Goal: Transaction & Acquisition: Purchase product/service

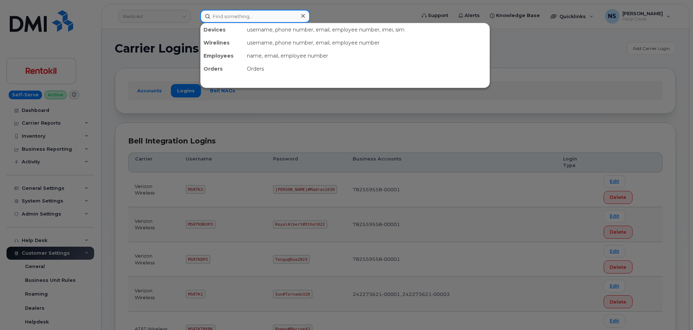
drag, startPoint x: 267, startPoint y: 14, endPoint x: 271, endPoint y: 13, distance: 4.0
click at [267, 13] on input at bounding box center [255, 16] width 110 height 13
paste input "8562171233"
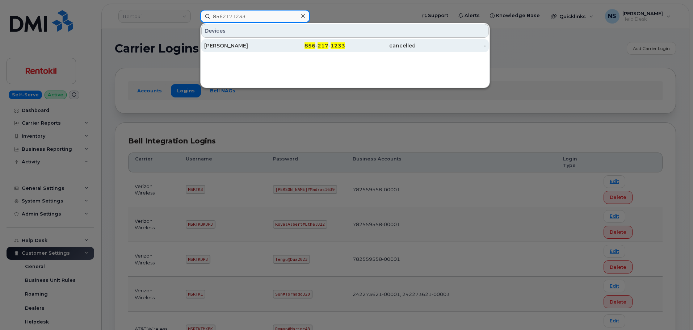
type input "8562171233"
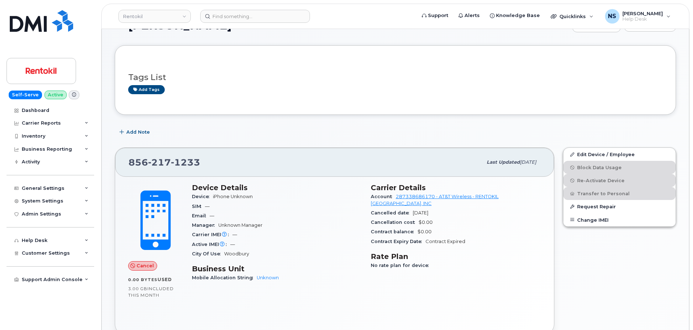
scroll to position [36, 0]
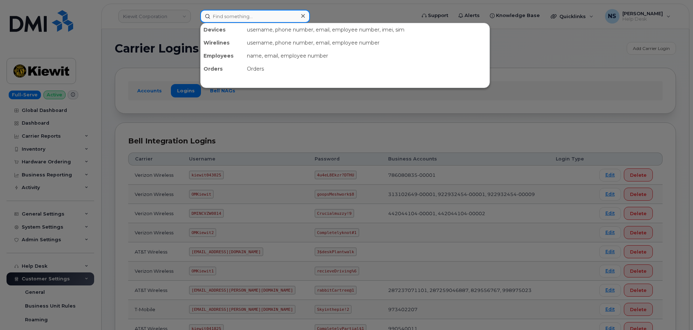
click at [251, 21] on input at bounding box center [255, 16] width 110 height 13
paste input "385-600-3174"
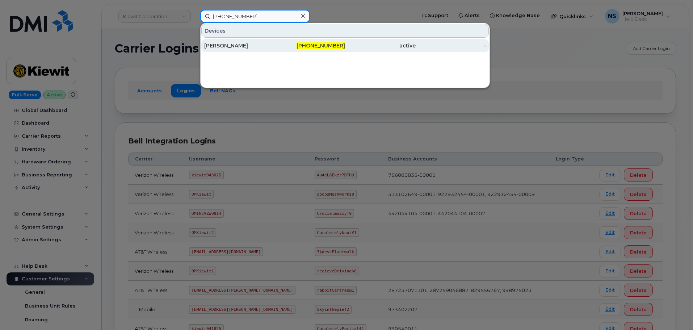
type input "385-600-3174"
click at [302, 45] on div "385-600-3174" at bounding box center [310, 45] width 71 height 7
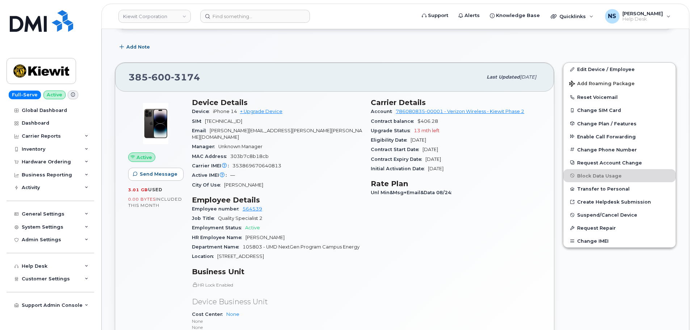
scroll to position [145, 0]
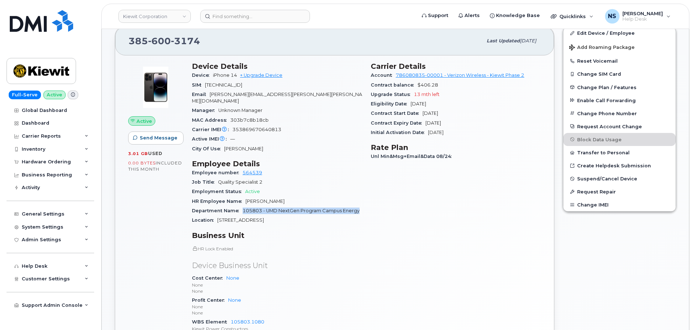
drag, startPoint x: 363, startPoint y: 203, endPoint x: 242, endPoint y: 203, distance: 121.0
click at [242, 203] on div "Device Details Device iPhone 14 + Upgrade Device SIM 89148000010901501882 Email…" at bounding box center [277, 204] width 179 height 292
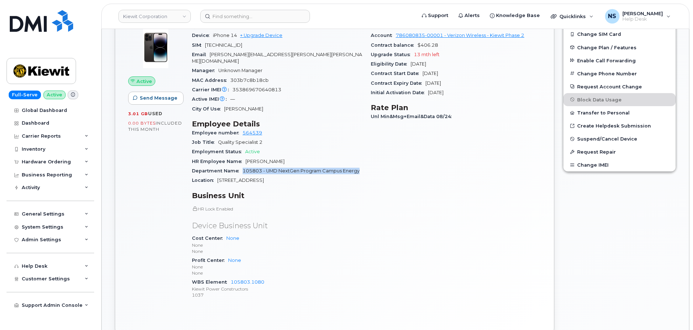
scroll to position [220, 0]
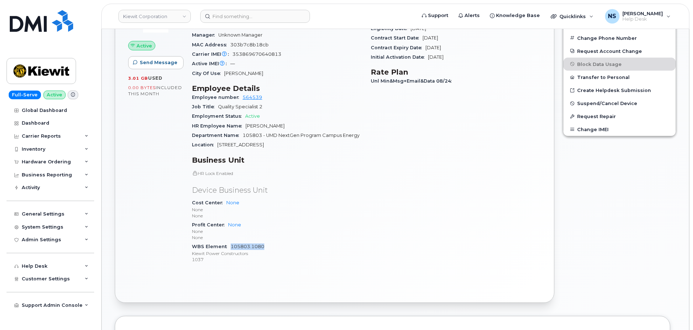
drag, startPoint x: 271, startPoint y: 241, endPoint x: 231, endPoint y: 240, distance: 39.5
click at [231, 242] on div "WBS Element 105803.1080 Kiewit Power Constructors 1037" at bounding box center [277, 253] width 170 height 22
copy link "105803.1080"
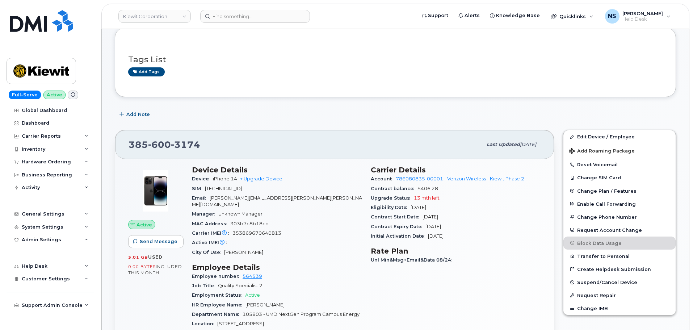
scroll to position [39, 0]
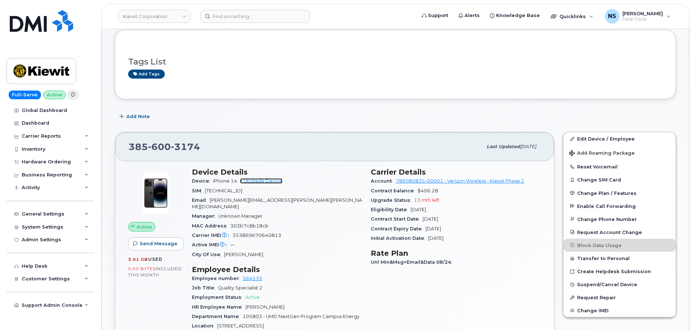
click at [278, 181] on link "+ Upgrade Device" at bounding box center [261, 180] width 42 height 5
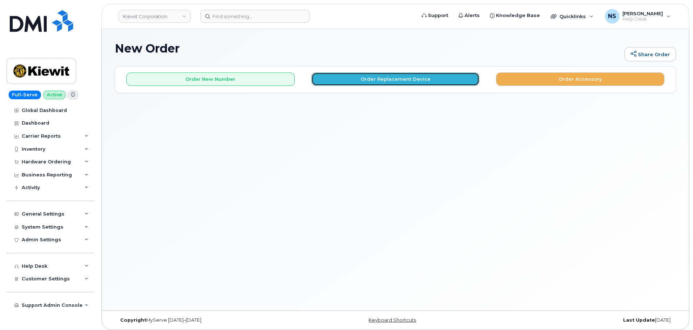
click at [335, 81] on button "Order Replacement Device" at bounding box center [395, 78] width 168 height 13
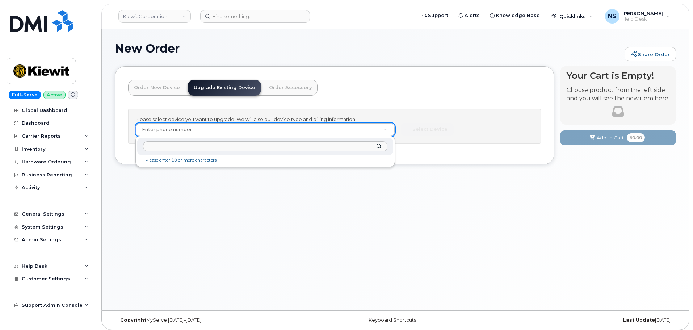
paste input "385-600-3174"
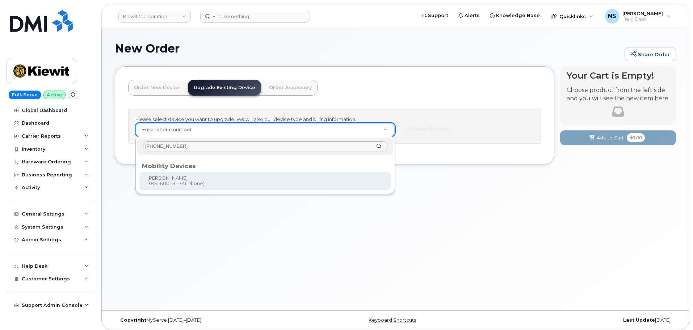
type input "385-600-3174"
type input "1167294"
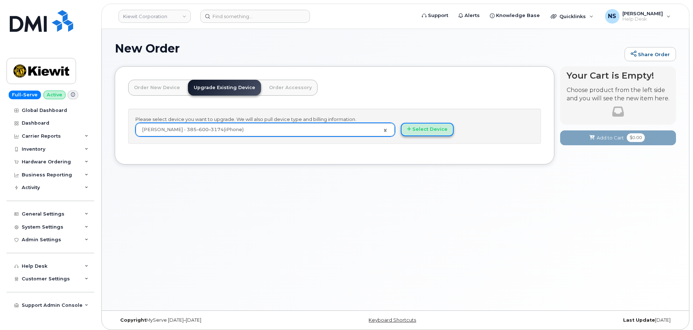
click at [409, 129] on icon "button" at bounding box center [409, 129] width 4 height 5
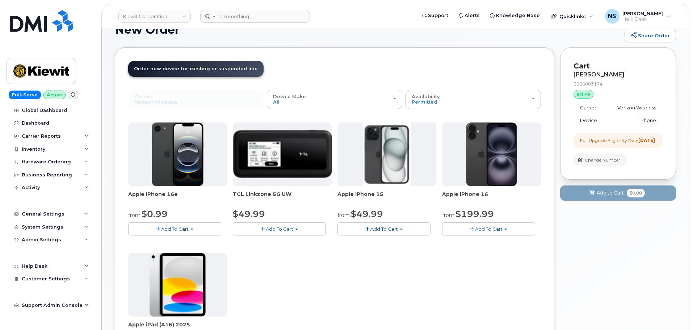
scroll to position [36, 0]
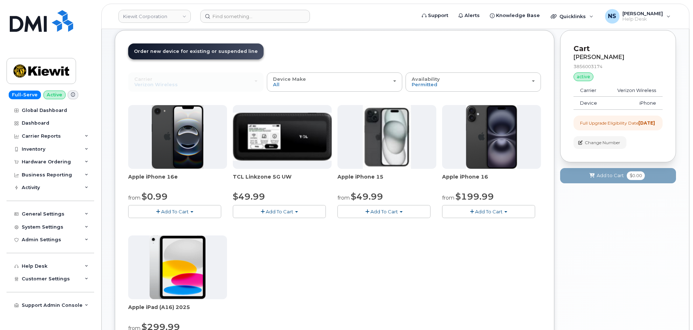
click at [379, 216] on button "Add To Cart" at bounding box center [384, 211] width 93 height 13
drag, startPoint x: 377, startPoint y: 227, endPoint x: 382, endPoint y: 231, distance: 6.4
click at [377, 227] on link "$49.99 - 2 Year Upgrade (128GB)" at bounding box center [386, 225] width 94 height 9
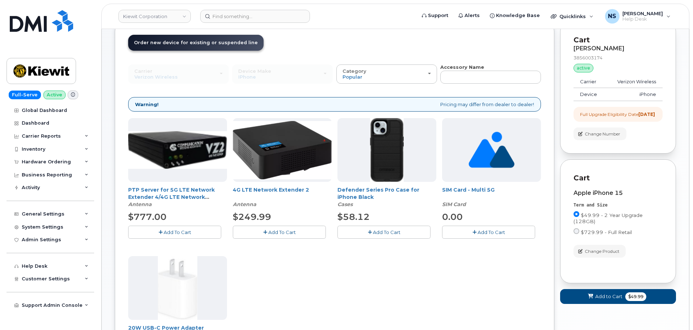
scroll to position [146, 0]
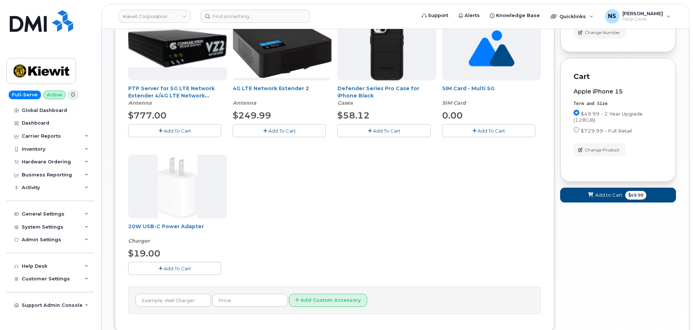
click at [382, 126] on button "Add To Cart" at bounding box center [384, 130] width 93 height 13
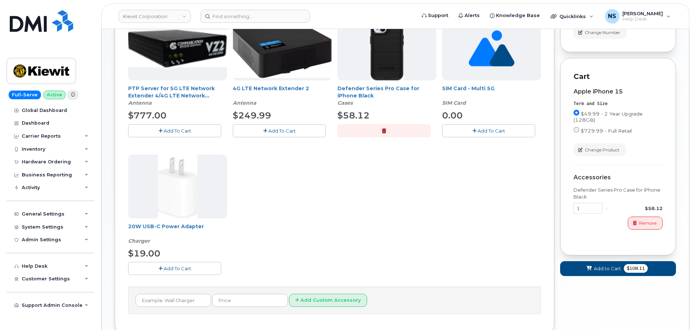
click at [198, 267] on button "Add To Cart" at bounding box center [174, 268] width 93 height 13
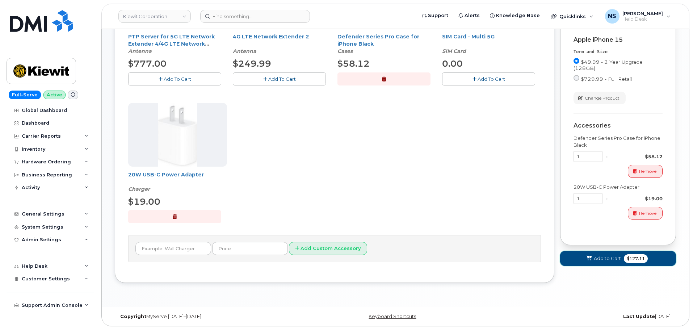
click at [606, 266] on button "Add to Cart $127.11" at bounding box center [618, 258] width 116 height 15
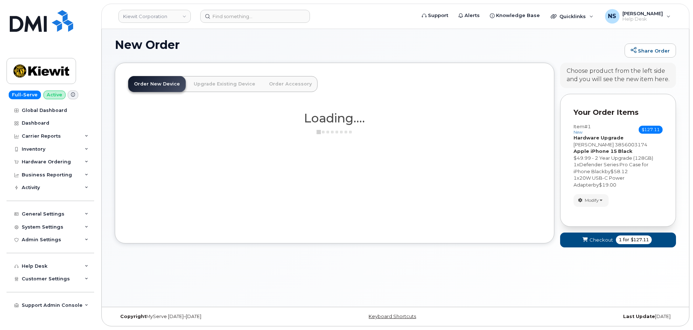
scroll to position [4, 0]
click at [590, 234] on button "Checkout 1 for $127.11" at bounding box center [618, 240] width 116 height 15
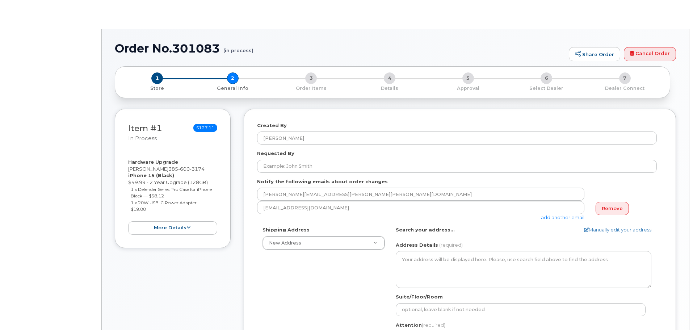
select select
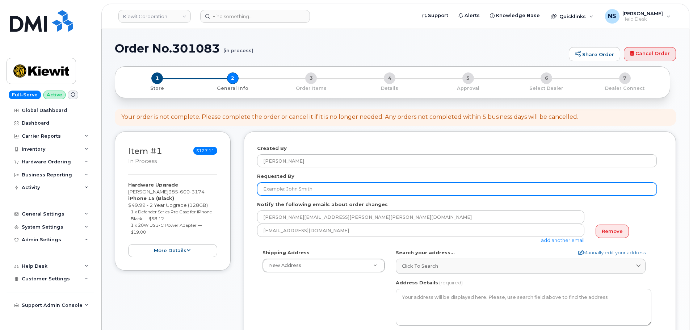
click at [314, 187] on input "Requested By" at bounding box center [457, 189] width 400 height 13
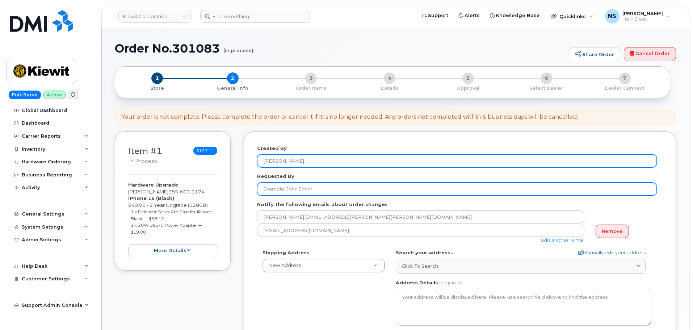
paste input "[PERSON_NAME]"
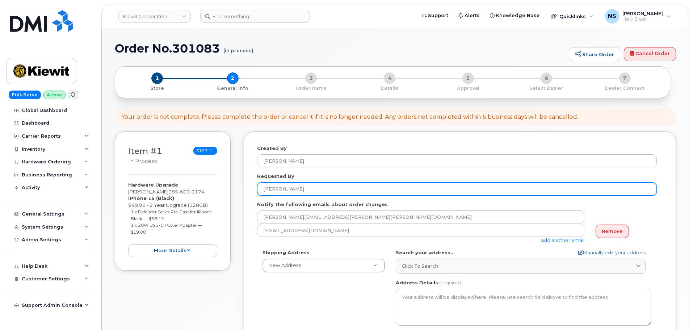
type input "[PERSON_NAME]"
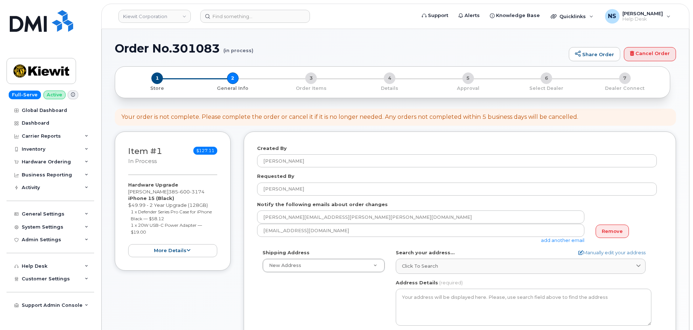
click at [250, 233] on div "Created By Noah Shelton Requested By Douglas Walker Notify the following emails…" at bounding box center [460, 289] width 432 height 316
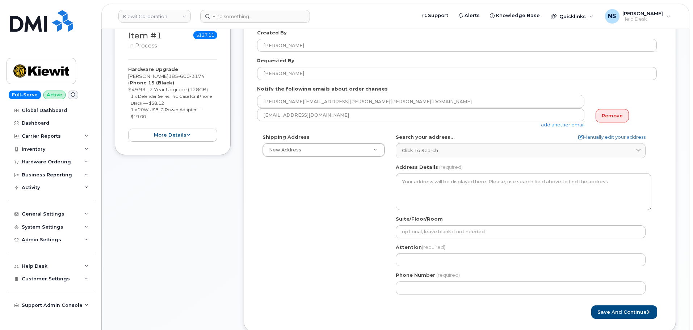
scroll to position [109, 0]
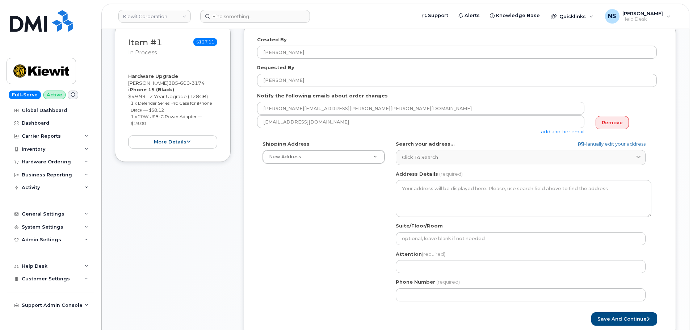
drag, startPoint x: 430, startPoint y: 163, endPoint x: 418, endPoint y: 167, distance: 12.7
click at [430, 163] on link "Click to search" at bounding box center [521, 157] width 250 height 15
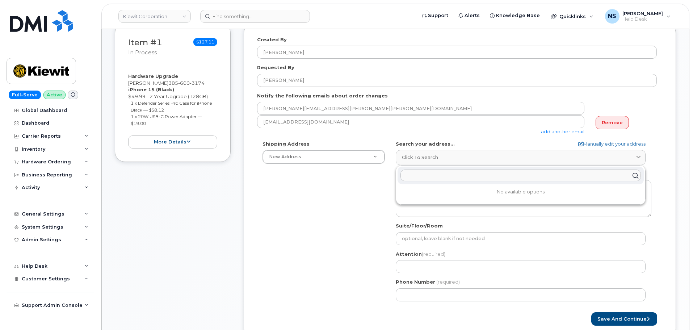
paste input "7757 Baltimore Avenue, College Park, MD 20740"
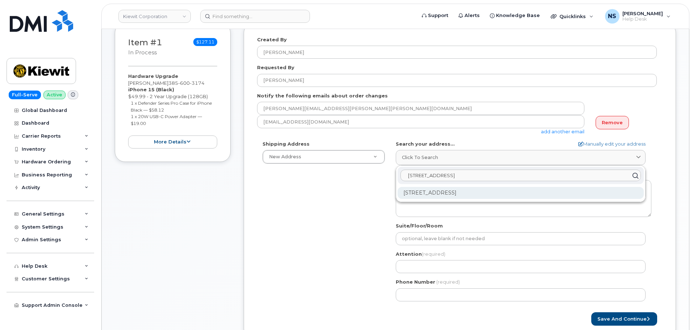
type input "7757 Baltimore Avenue, College Park, MD 20740"
click at [475, 190] on div "7757 Baltimore Ave College Park MD 20740" at bounding box center [521, 193] width 246 height 12
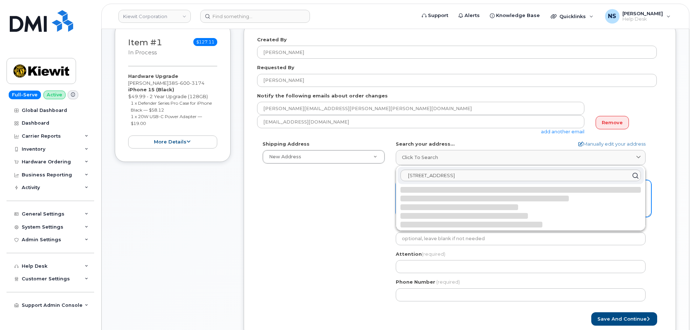
select select
type textarea "7757 Baltimore Ave COLLEGE PARK MD 20740 UNITED STATES"
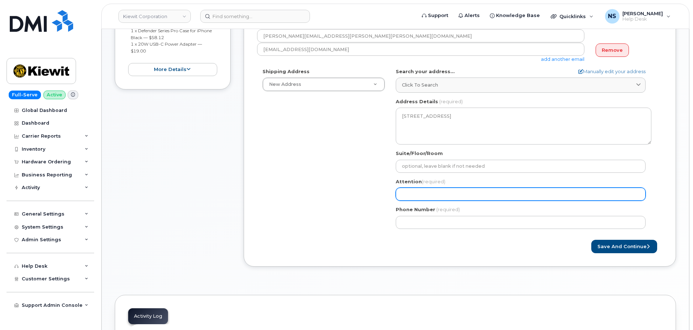
click at [410, 200] on input "Attention (required)" at bounding box center [521, 194] width 250 height 13
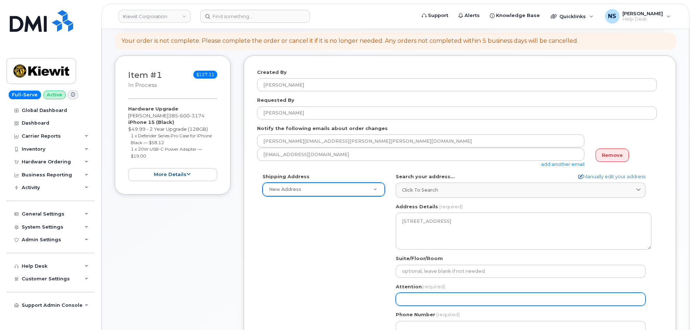
scroll to position [72, 0]
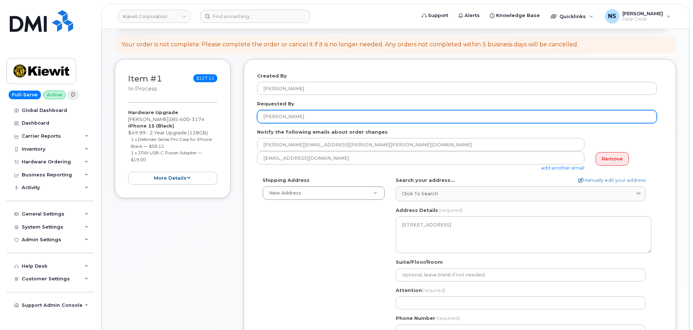
drag, startPoint x: 305, startPoint y: 116, endPoint x: 256, endPoint y: 114, distance: 48.9
click at [255, 112] on div "Created By Noah Shelton Requested By Douglas Walker Notify the following emails…" at bounding box center [460, 217] width 432 height 316
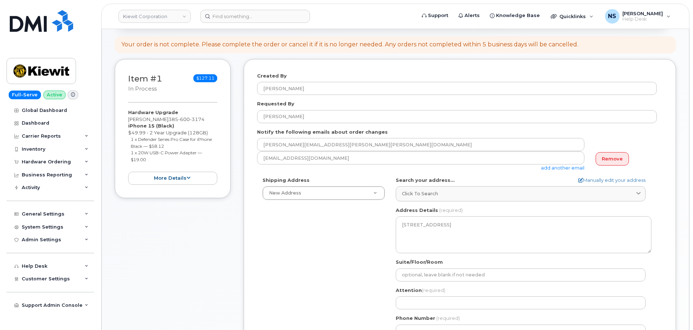
drag, startPoint x: 285, startPoint y: 224, endPoint x: 304, endPoint y: 224, distance: 18.8
click at [294, 224] on div "Shipping Address New Address New Address 8880 Penrose Ln 4650 Business Center D…" at bounding box center [457, 260] width 400 height 166
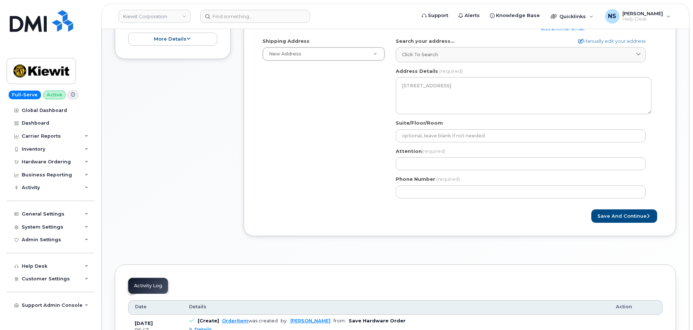
scroll to position [217, 0]
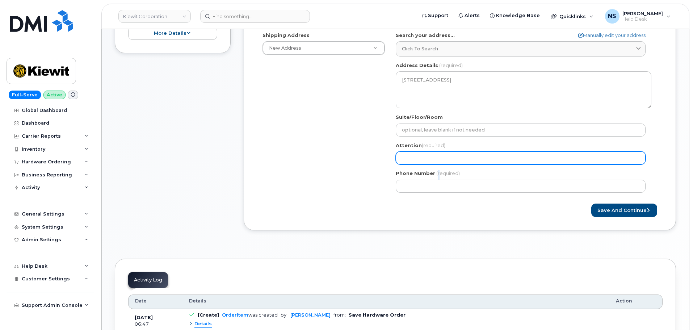
drag, startPoint x: 437, startPoint y: 167, endPoint x: 435, endPoint y: 160, distance: 7.2
click at [436, 164] on div "MD College Park Search your address... Manually edit your address Click to sear…" at bounding box center [523, 115] width 267 height 166
click at [435, 160] on input "Attention (required)" at bounding box center [521, 157] width 250 height 13
paste input "[PERSON_NAME]"
select select
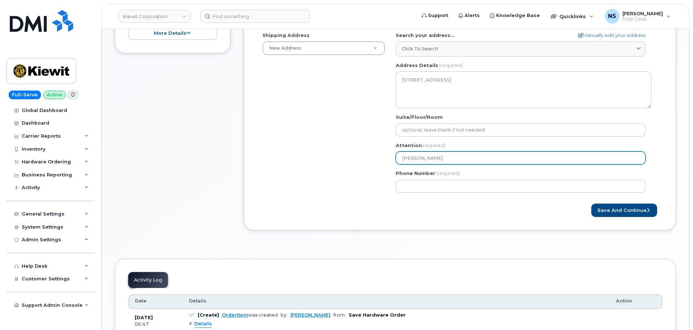
type input "[PERSON_NAME]"
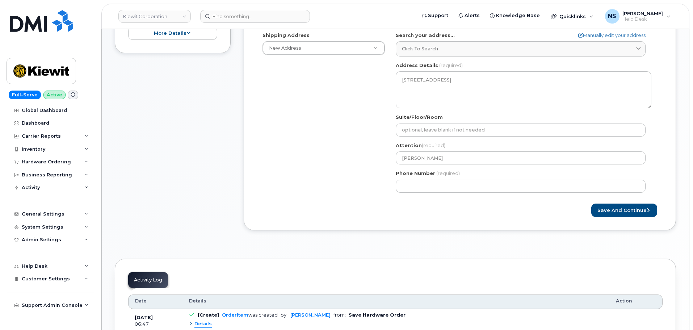
click at [348, 163] on div "Shipping Address New Address New Address 8880 Penrose Ln 4650 Business Center D…" at bounding box center [457, 115] width 400 height 166
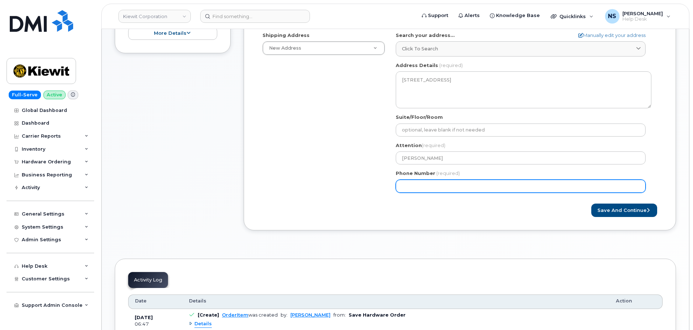
click at [433, 182] on input "Phone Number" at bounding box center [521, 186] width 250 height 13
paste input "3856003174"
select select
type input "3856003174"
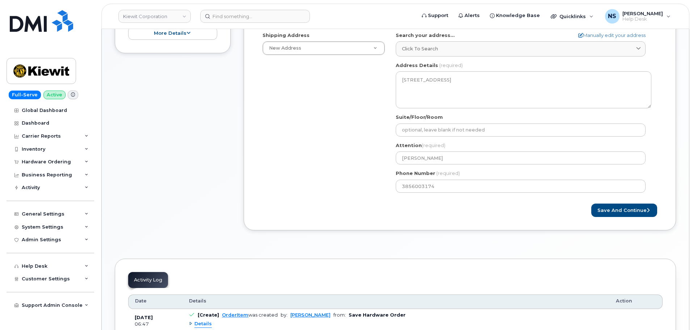
click at [346, 174] on div "Shipping Address New Address New Address 8880 Penrose Ln 4650 Business Center D…" at bounding box center [457, 115] width 400 height 166
click at [608, 214] on button "Save and Continue" at bounding box center [624, 210] width 66 height 13
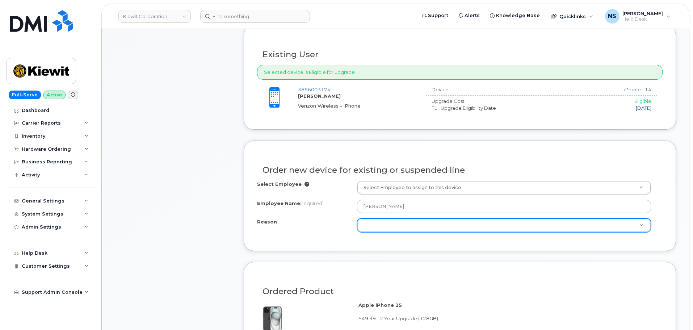
scroll to position [254, 0]
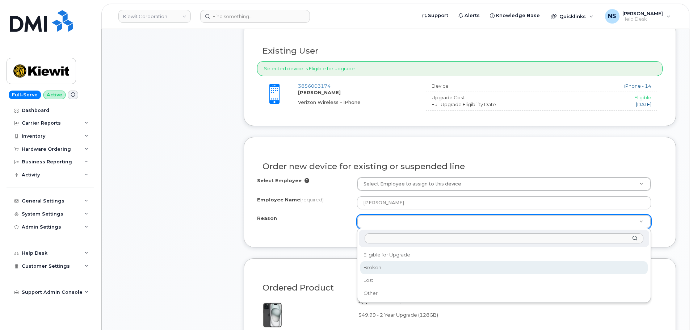
select select "broken"
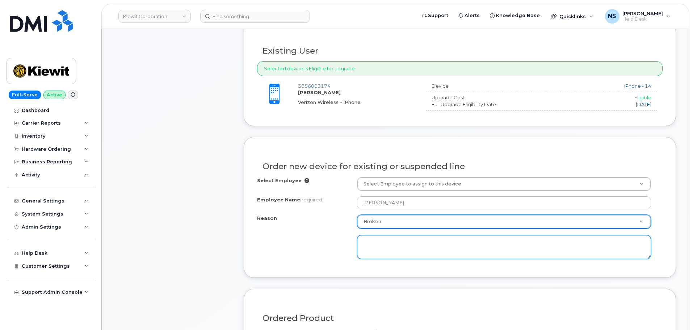
click at [384, 256] on textarea at bounding box center [504, 247] width 294 height 24
click at [611, 243] on textarea "User got the phone, used it for a day or 2 & accidentally dropped the phone by …" at bounding box center [504, 247] width 294 height 24
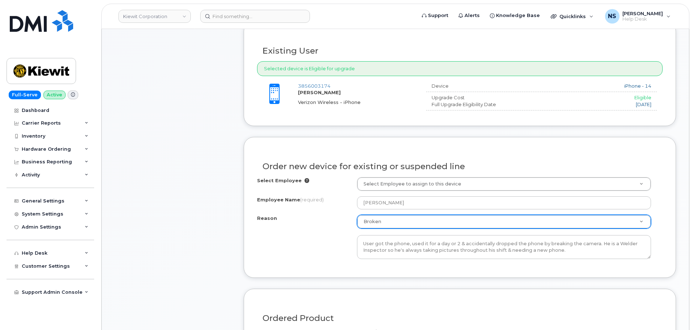
click at [610, 260] on div "Select Employee Select Employee to assign to this device Employee Name (require…" at bounding box center [460, 220] width 406 height 87
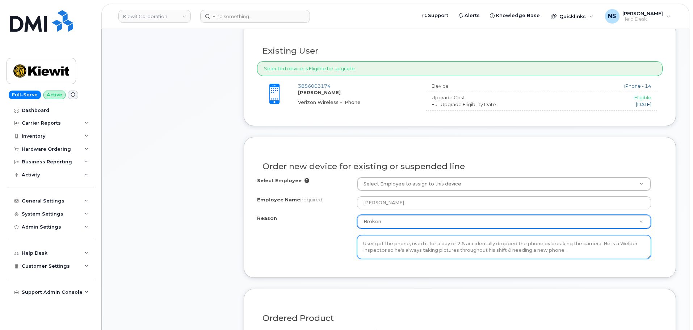
drag, startPoint x: 623, startPoint y: 243, endPoint x: 636, endPoint y: 246, distance: 13.3
click at [636, 246] on textarea "User got the phone, used it for a day or 2 & accidentally dropped the phone by …" at bounding box center [504, 247] width 294 height 24
click at [630, 244] on textarea "User got the phone, used it for a day or 2 & accidentally dropped the phone by …" at bounding box center [504, 247] width 294 height 24
drag, startPoint x: 630, startPoint y: 244, endPoint x: 633, endPoint y: 245, distance: 3.6
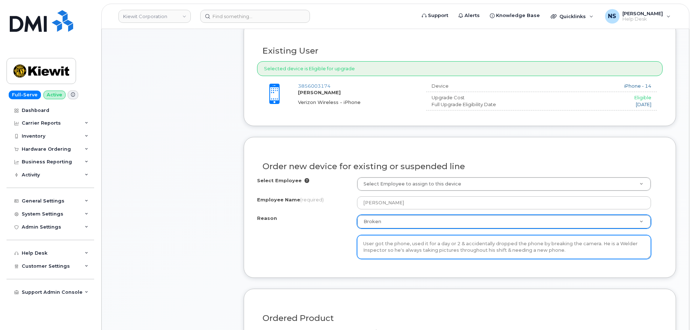
click at [633, 245] on textarea "User got the phone, used it for a day or 2 & accidentally dropped the phone by …" at bounding box center [504, 247] width 294 height 24
click at [628, 246] on textarea "User got the phone, used it for a day or 2 & accidentally dropped the phone by …" at bounding box center [504, 247] width 294 height 24
drag, startPoint x: 631, startPoint y: 243, endPoint x: 635, endPoint y: 246, distance: 4.9
click at [632, 244] on textarea "User got the phone, used it for a day or 2 & accidentally dropped the phone by …" at bounding box center [504, 247] width 294 height 24
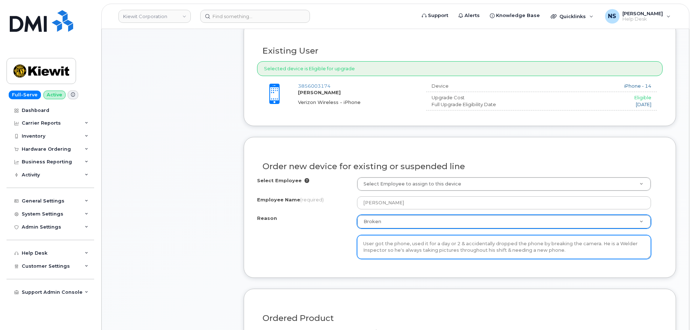
click at [638, 246] on textarea "User got the phone, used it for a day or 2 & accidentally dropped the phone by …" at bounding box center [504, 247] width 294 height 24
type textarea "User got the phone, used it for a day or 2 & accidentally dropped the phone by …"
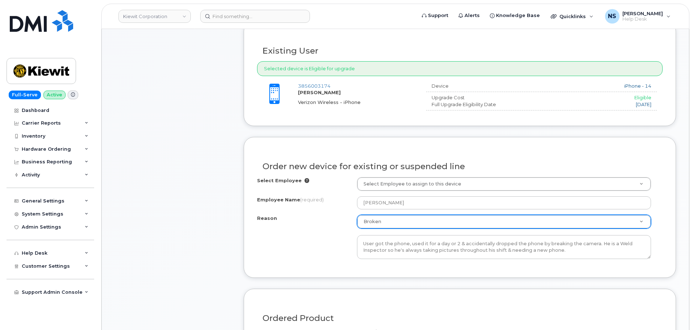
click at [589, 276] on form "Existing User Additional cost to upgrading the device $0.00 Selected device is …" at bounding box center [460, 304] width 432 height 567
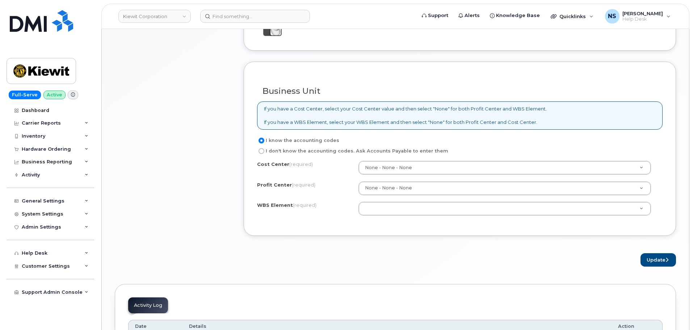
scroll to position [579, 0]
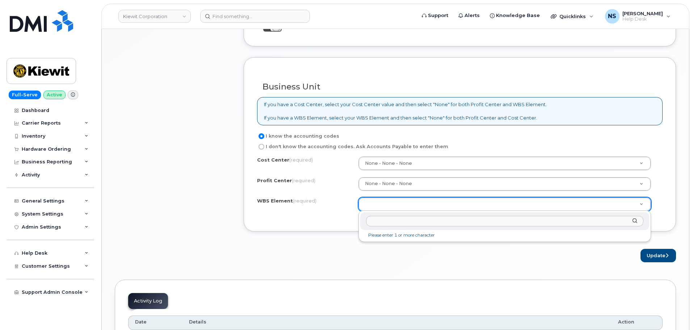
drag, startPoint x: 403, startPoint y: 210, endPoint x: 408, endPoint y: 214, distance: 6.4
paste input "105803.1080"
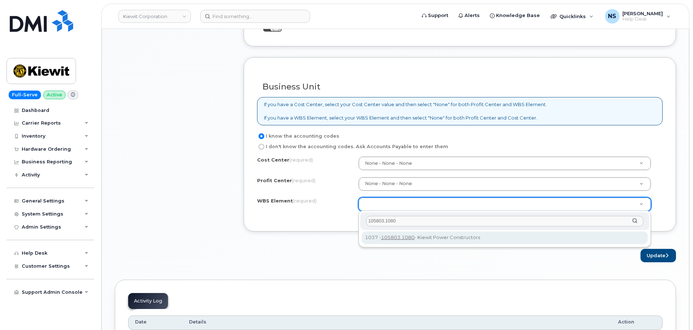
type input "105803.1080"
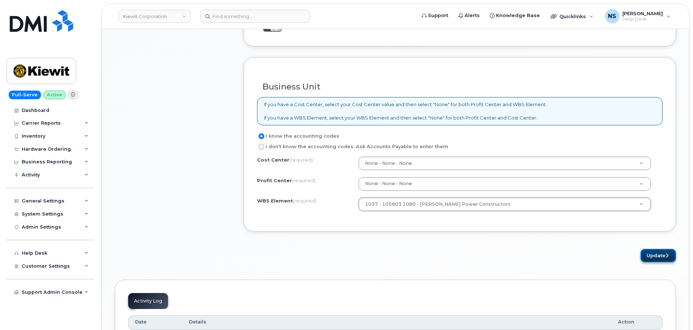
click at [643, 254] on button "Update" at bounding box center [658, 255] width 35 height 13
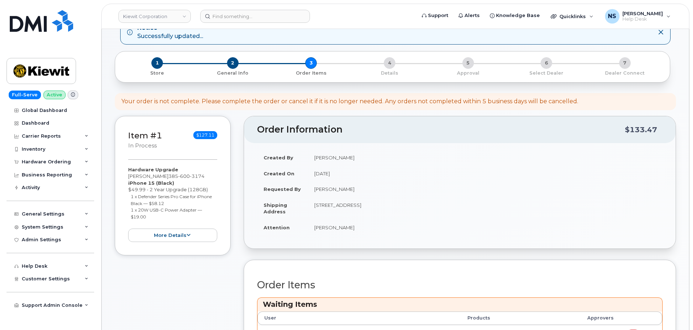
scroll to position [217, 0]
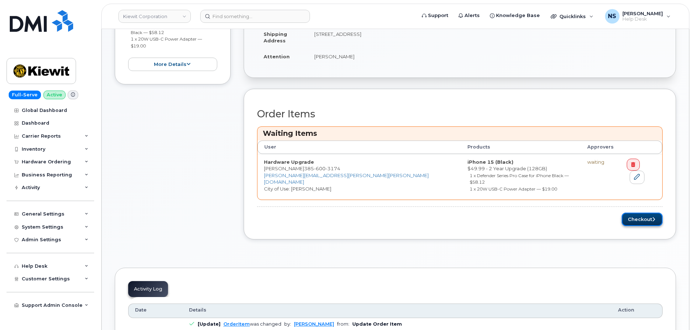
click at [640, 214] on button "Checkout" at bounding box center [642, 219] width 41 height 13
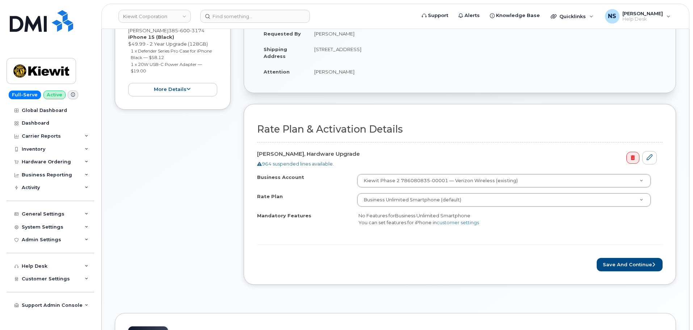
scroll to position [181, 0]
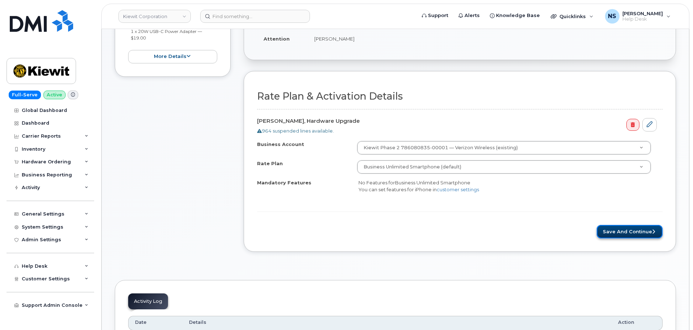
click at [612, 231] on button "Save and Continue" at bounding box center [630, 231] width 66 height 13
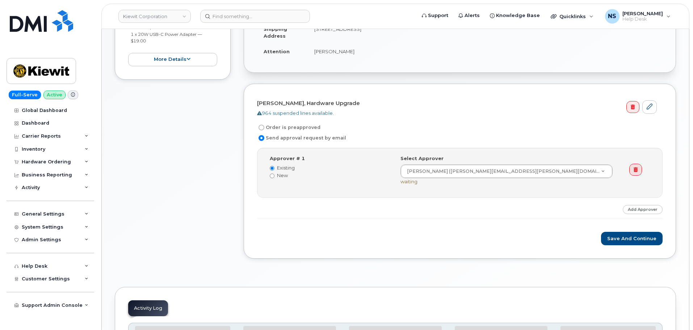
scroll to position [181, 0]
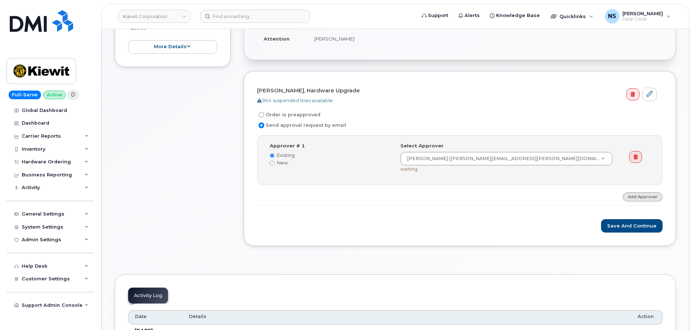
click at [642, 198] on link "Add Approver" at bounding box center [643, 196] width 40 height 9
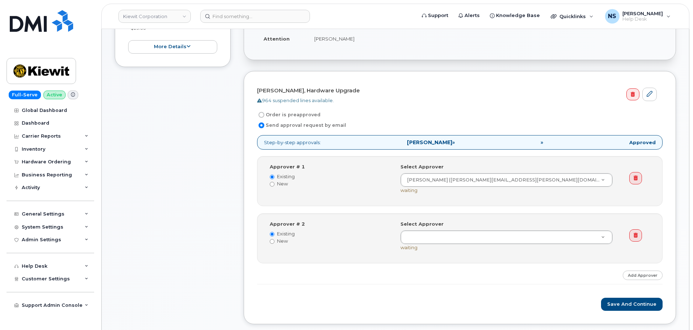
click at [278, 242] on label "New" at bounding box center [330, 241] width 120 height 7
click at [275, 242] on input "New" at bounding box center [272, 241] width 5 height 5
radio input "true"
click at [282, 232] on label "Existing" at bounding box center [330, 233] width 120 height 7
click at [275, 232] on input "Existing" at bounding box center [272, 234] width 5 height 5
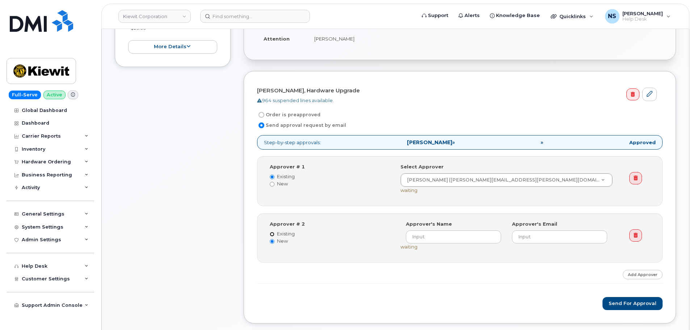
radio input "true"
click at [283, 242] on label "New" at bounding box center [330, 241] width 120 height 7
click at [275, 242] on input "New" at bounding box center [272, 241] width 5 height 5
radio input "true"
radio input "false"
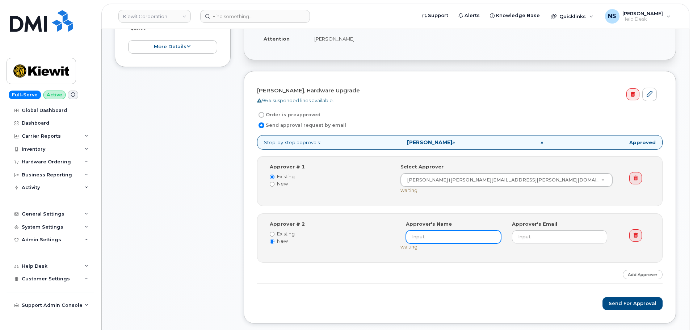
click at [418, 234] on input at bounding box center [453, 236] width 95 height 13
type input "S"
click at [438, 240] on input "[PERSON_NAME]" at bounding box center [453, 236] width 95 height 13
click at [451, 240] on input "[PERSON_NAME]" at bounding box center [453, 236] width 95 height 13
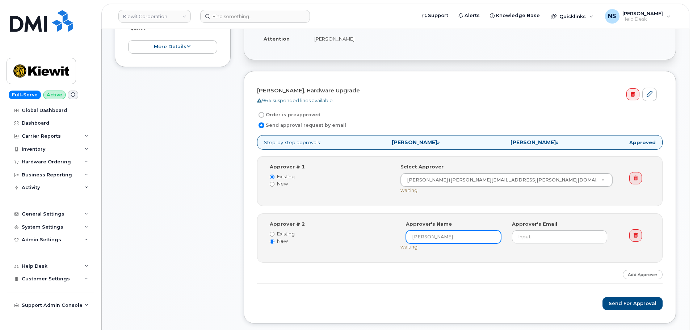
click at [451, 240] on input "[PERSON_NAME]" at bounding box center [453, 236] width 95 height 13
paste input "[PERSON_NAME]"
type input "[PERSON_NAME]"
type input "J"
click at [371, 235] on label "Existing" at bounding box center [330, 233] width 120 height 7
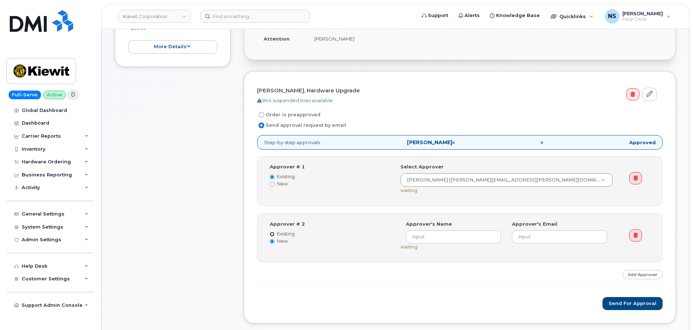
click at [275, 235] on input "Existing" at bounding box center [272, 234] width 5 height 5
radio input "true"
radio input "false"
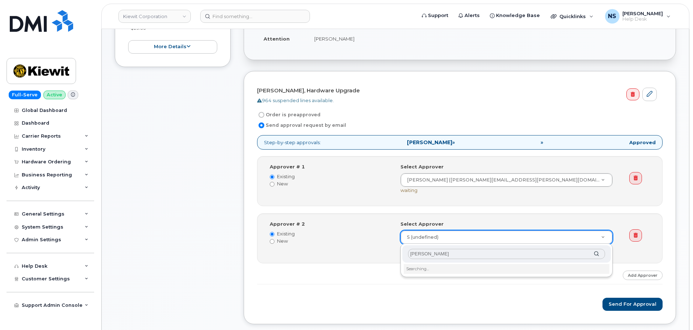
type input "[PERSON_NAME]"
paste input "[PERSON_NAME]"
type input "[PERSON_NAME]"
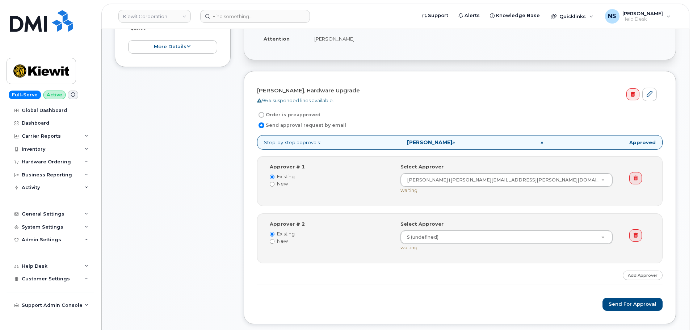
drag, startPoint x: 289, startPoint y: 242, endPoint x: 302, endPoint y: 245, distance: 13.8
click at [289, 243] on label "New" at bounding box center [330, 241] width 120 height 7
click at [275, 243] on input "New" at bounding box center [272, 241] width 5 height 5
radio input "true"
radio input "false"
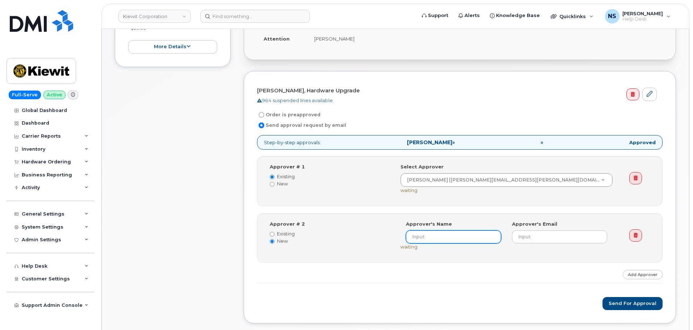
click at [430, 233] on input at bounding box center [453, 236] width 95 height 13
paste input "[PERSON_NAME]"
click at [417, 235] on input "[PERSON_NAME]" at bounding box center [453, 236] width 95 height 13
type input "[PERSON_NAME]"
drag, startPoint x: 356, startPoint y: 242, endPoint x: 362, endPoint y: 252, distance: 11.7
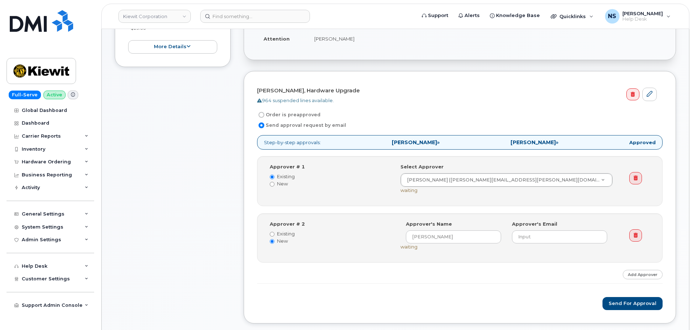
click at [363, 240] on label "New" at bounding box center [330, 241] width 120 height 7
click at [275, 240] on input "New" at bounding box center [272, 241] width 5 height 5
drag, startPoint x: 537, startPoint y: 242, endPoint x: 533, endPoint y: 242, distance: 3.7
click at [537, 241] on input "email" at bounding box center [559, 236] width 95 height 13
drag, startPoint x: 536, startPoint y: 234, endPoint x: 528, endPoint y: 236, distance: 8.4
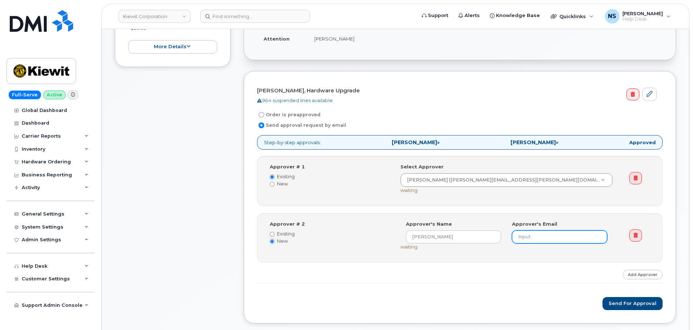
click at [533, 234] on input "email" at bounding box center [559, 236] width 95 height 13
paste input "[PERSON_NAME][EMAIL_ADDRESS][PERSON_NAME][PERSON_NAME][DOMAIN_NAME]"
type input "[PERSON_NAME][EMAIL_ADDRESS][PERSON_NAME][PERSON_NAME][DOMAIN_NAME]"
click at [482, 249] on div "Select Approver S (undefined) Approver's Name [PERSON_NAME] Approver's Email [E…" at bounding box center [509, 238] width 229 height 35
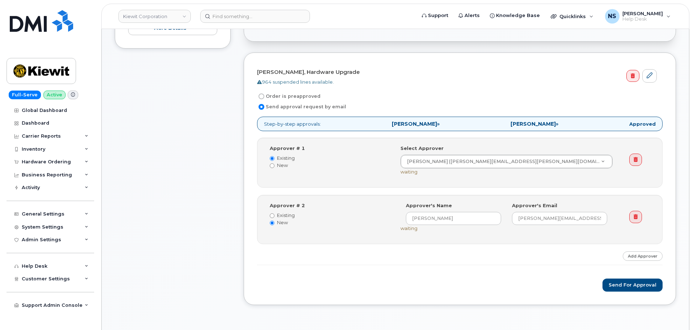
scroll to position [217, 0]
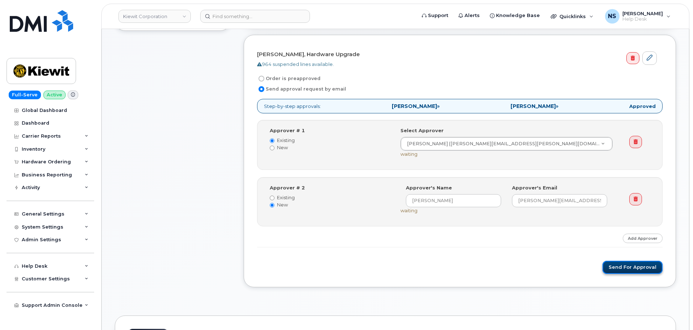
click at [619, 266] on button "Send for Approval" at bounding box center [633, 267] width 60 height 13
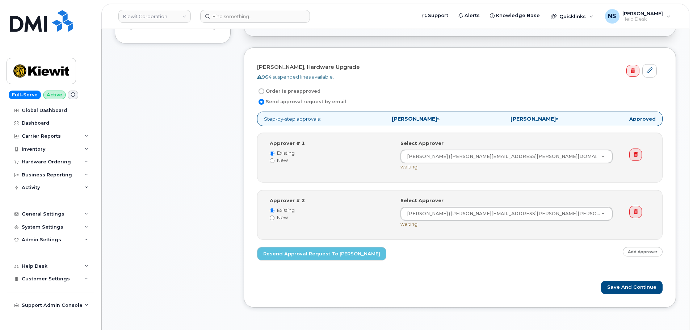
scroll to position [217, 0]
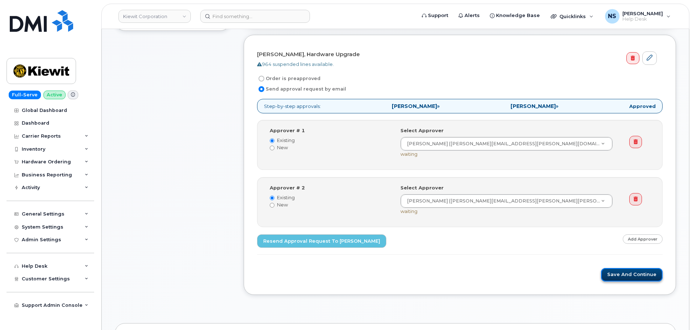
click at [613, 273] on button "Save and Continue" at bounding box center [632, 274] width 62 height 13
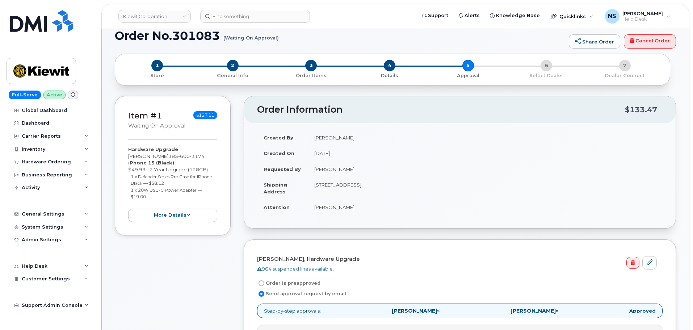
scroll to position [0, 0]
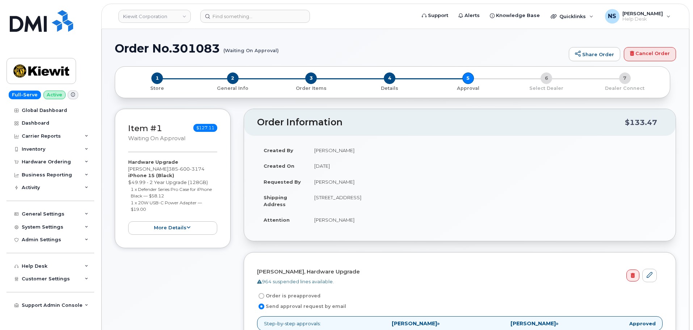
click at [209, 50] on h1 "Order No.301083 (Waiting On Approval)" at bounding box center [340, 48] width 451 height 13
copy h1 "301083"
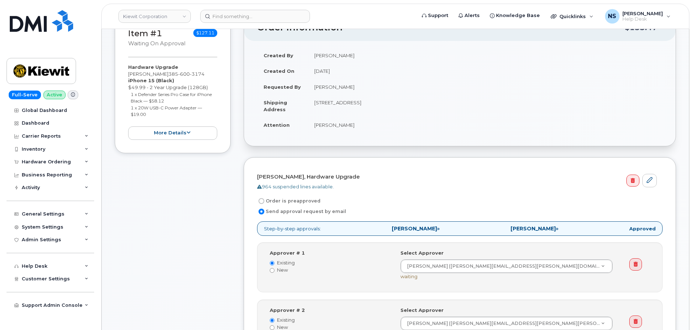
scroll to position [181, 0]
